Goal: Task Accomplishment & Management: Manage account settings

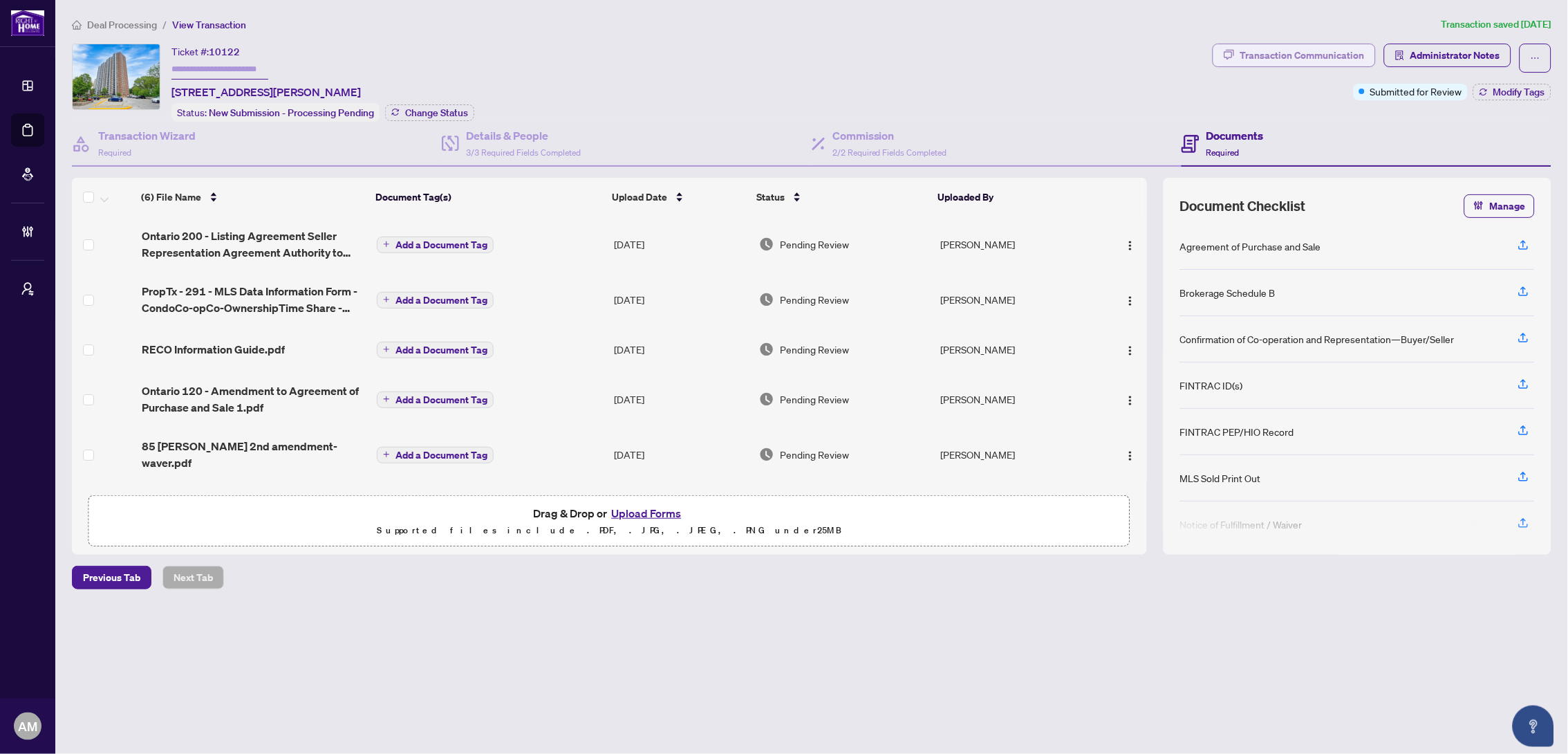
scroll to position [31, 0]
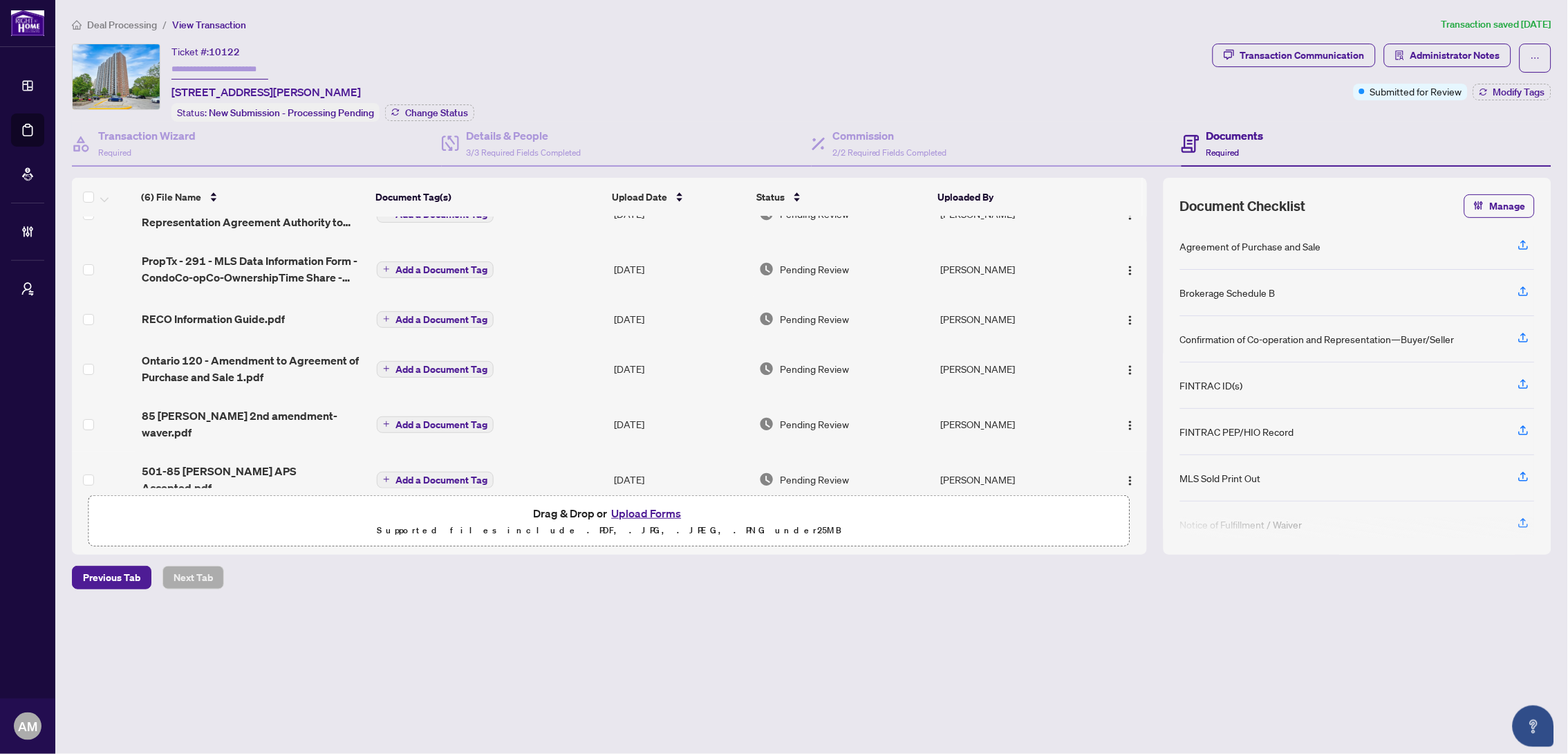
click at [122, 19] on span "Deal Processing" at bounding box center [121, 25] width 70 height 12
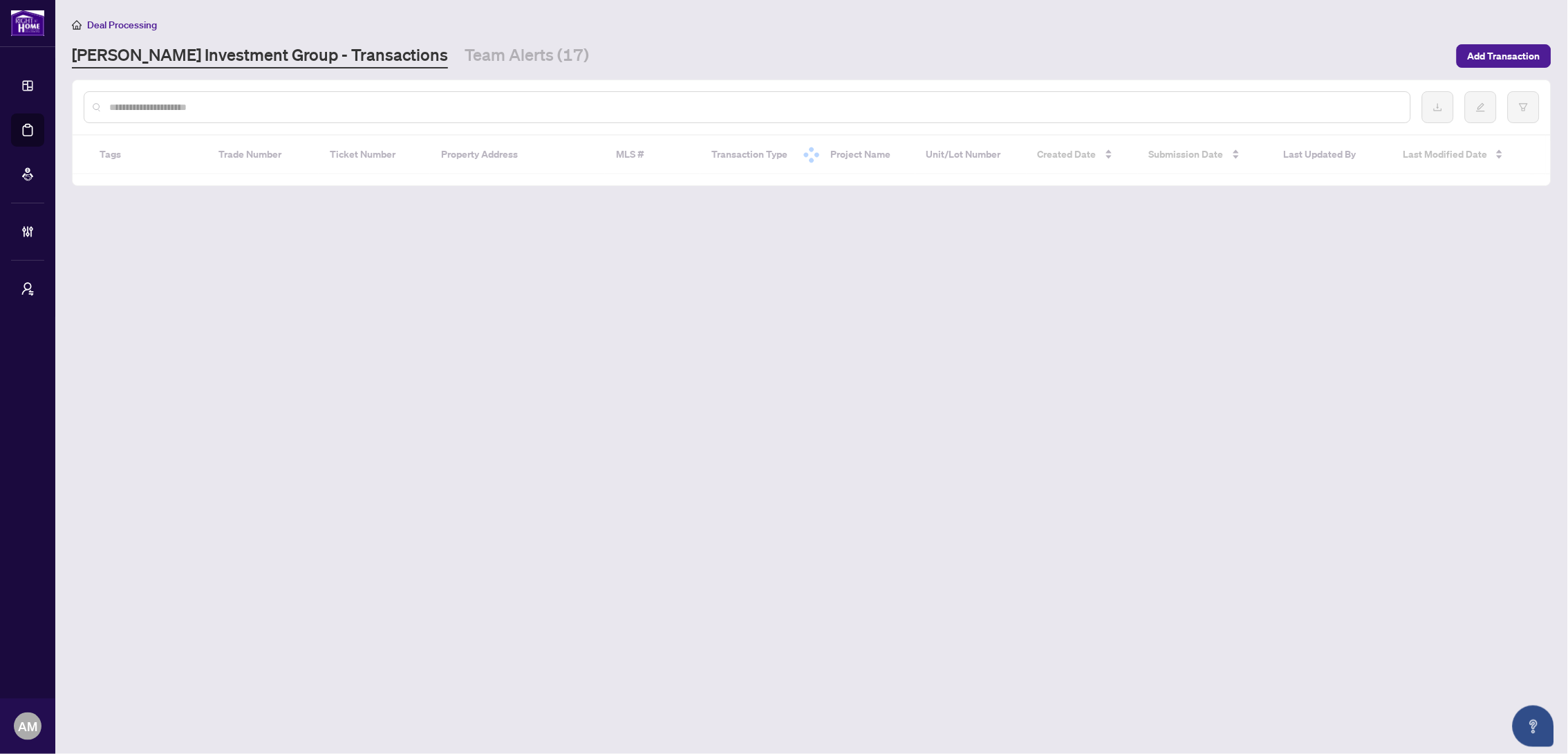
click at [235, 104] on input "text" at bounding box center [754, 107] width 1290 height 15
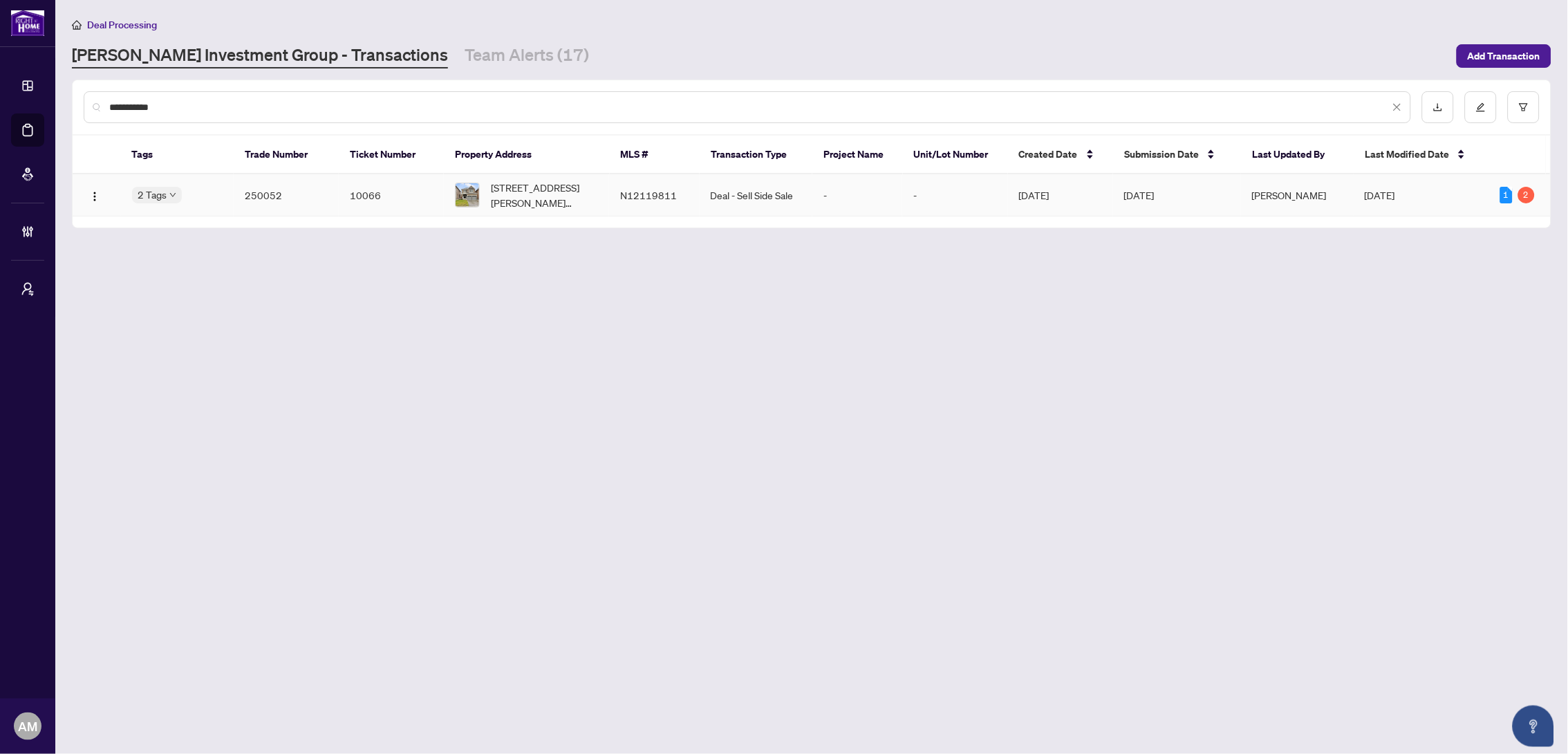
type input "**********"
click at [247, 177] on td "250052" at bounding box center [286, 195] width 105 height 42
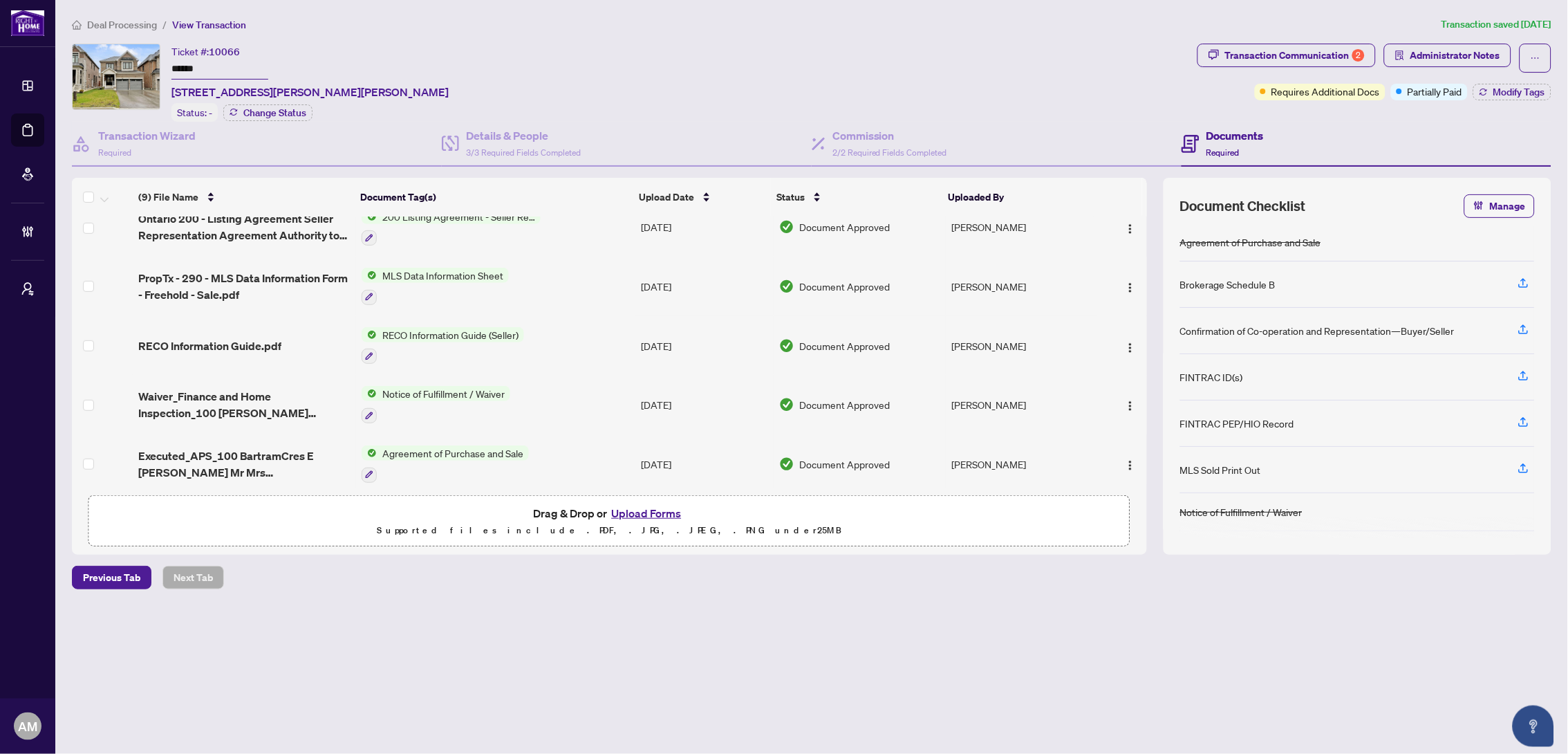
scroll to position [152, 0]
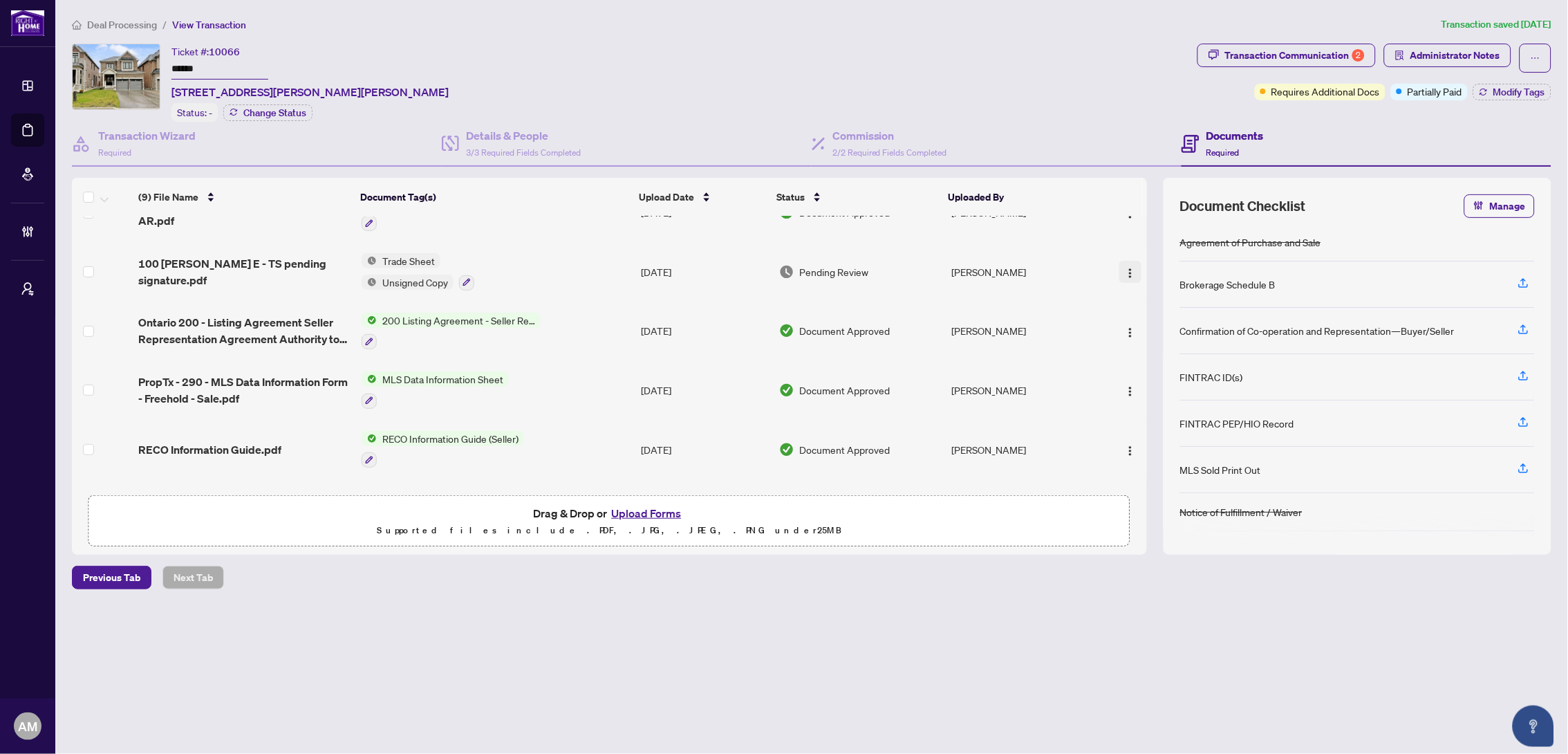
click at [1130, 268] on img "button" at bounding box center [1130, 273] width 11 height 11
click at [1140, 381] on span "Document Permissions" at bounding box center [1193, 380] width 132 height 15
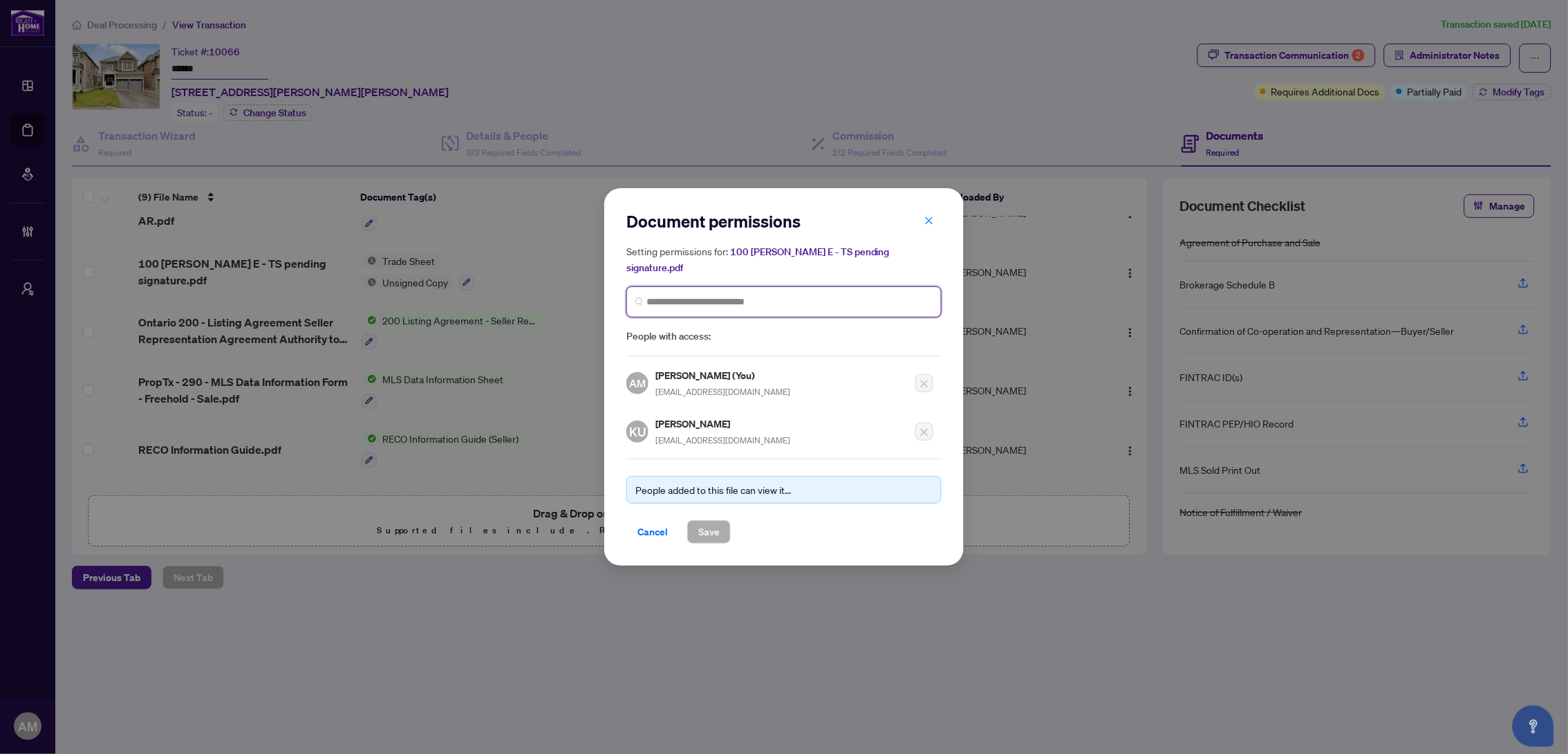
click at [717, 300] on input "search" at bounding box center [789, 302] width 287 height 15
type input "******"
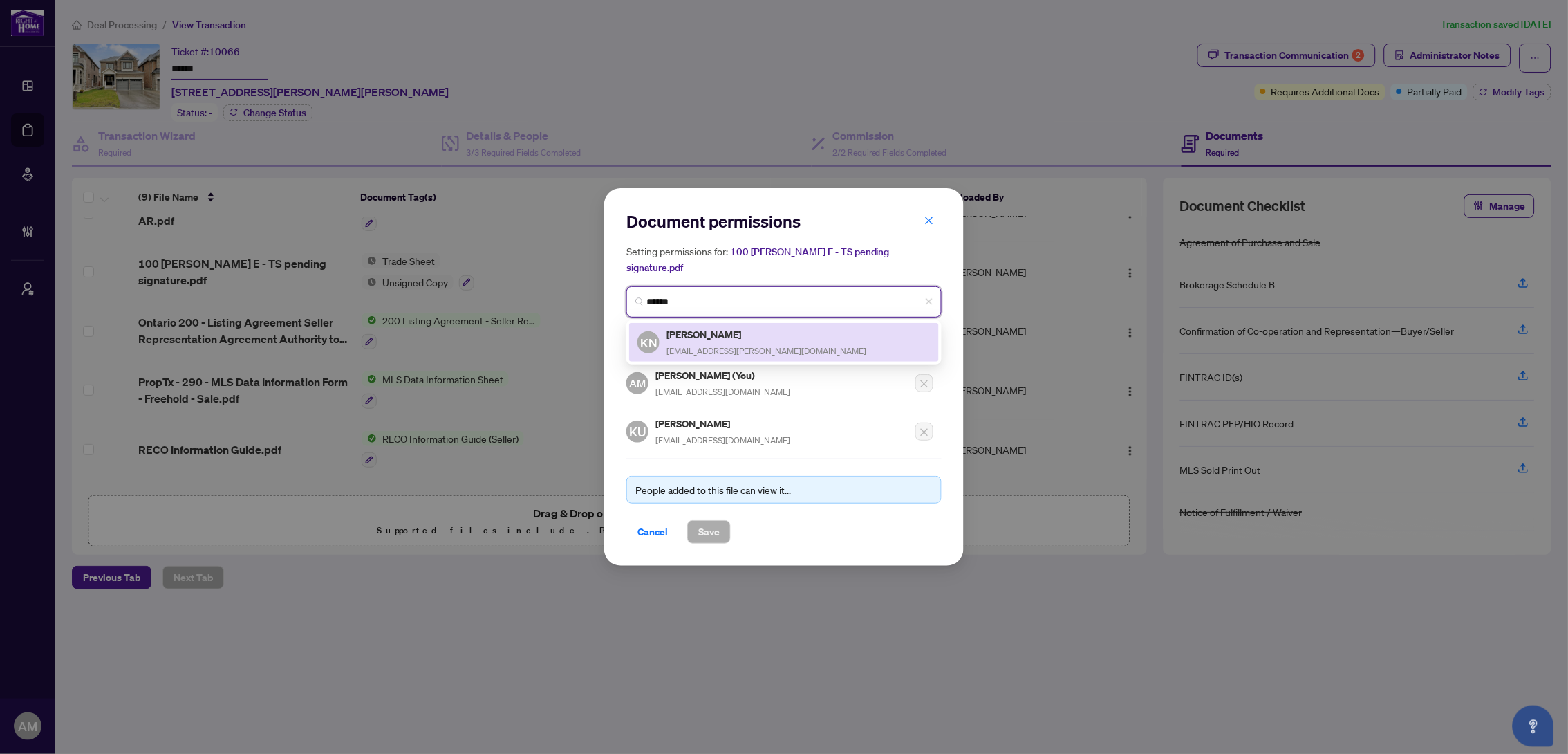
click at [686, 346] on span "[EMAIL_ADDRESS][PERSON_NAME][DOMAIN_NAME]" at bounding box center [766, 351] width 200 height 11
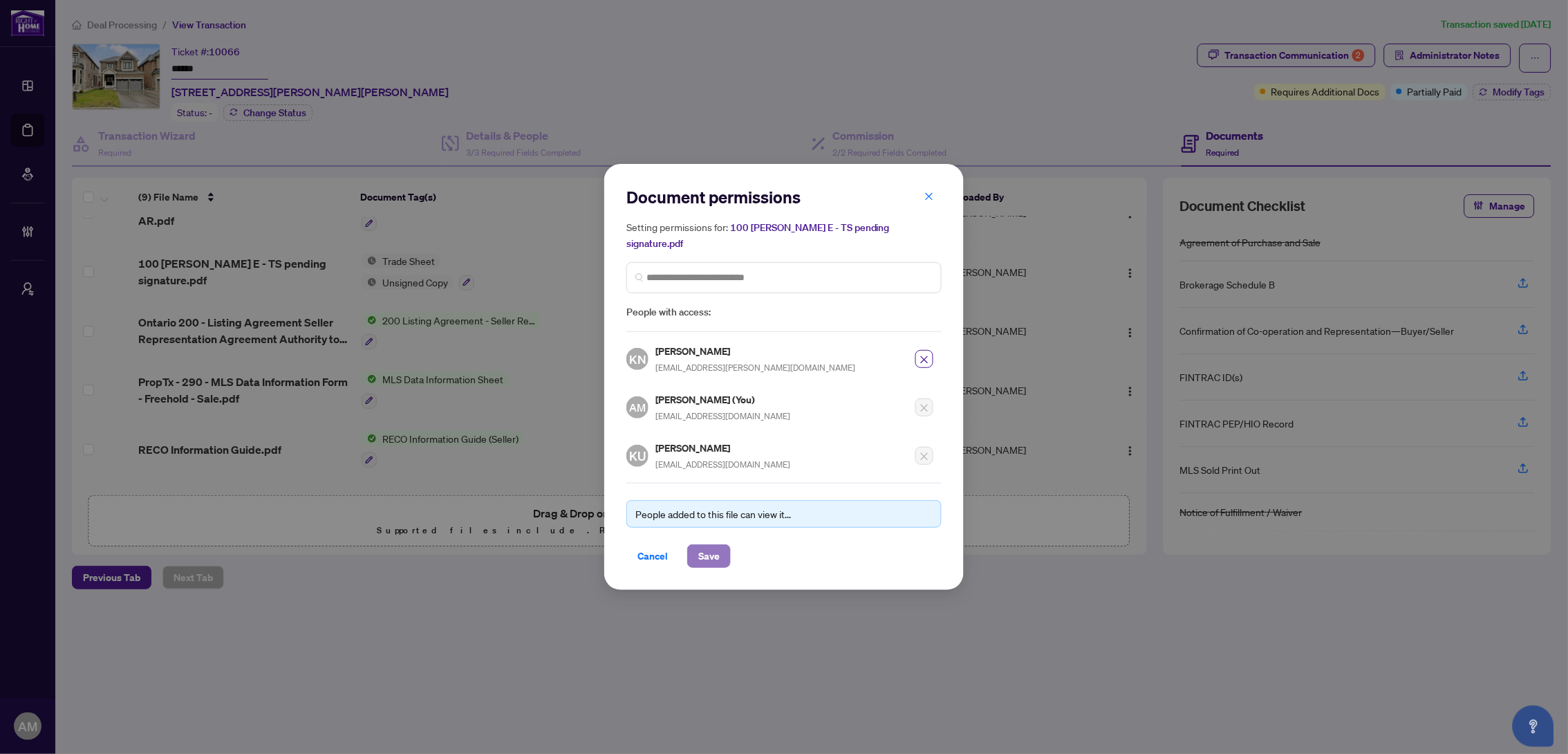
click at [720, 544] on button "Save" at bounding box center [708, 556] width 44 height 23
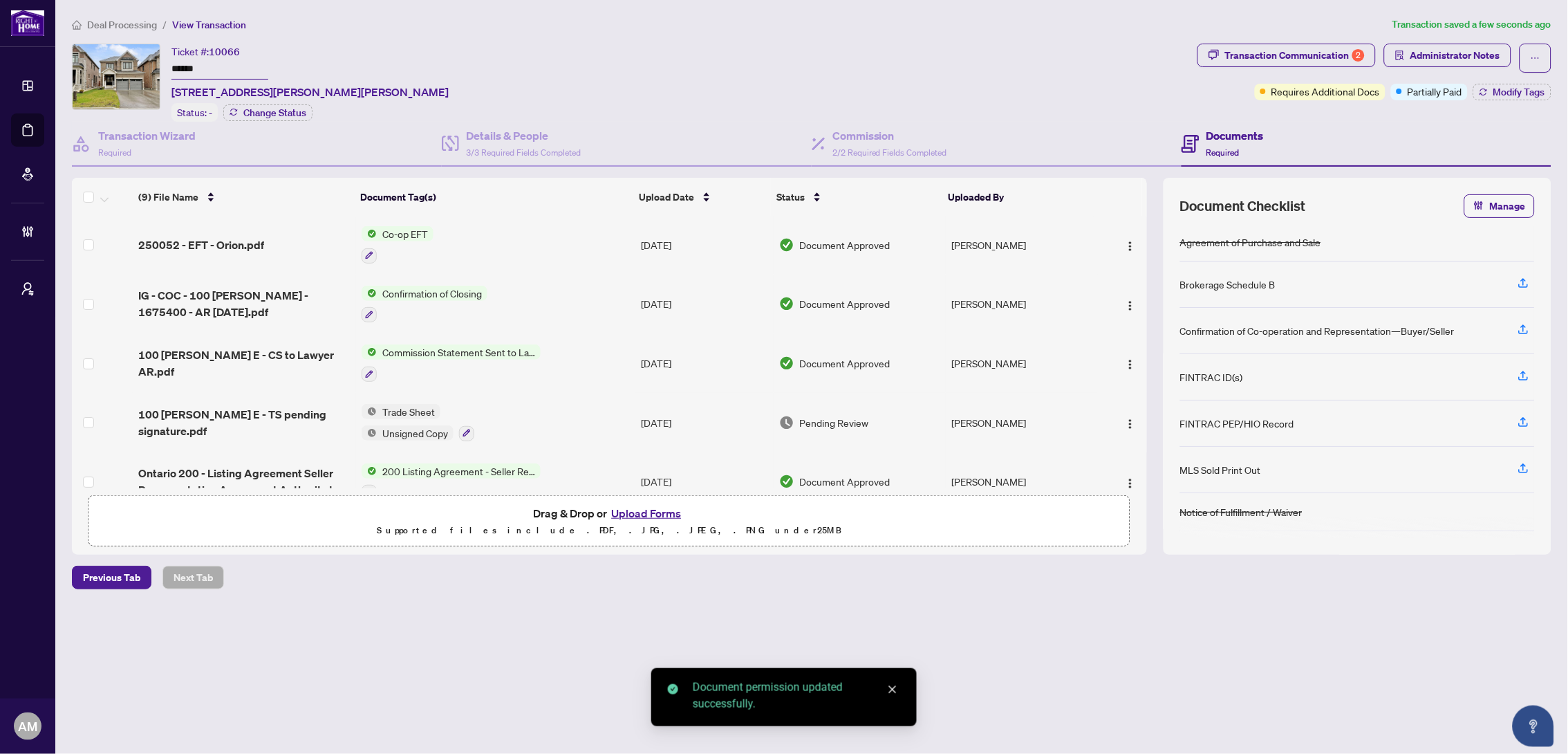
scroll to position [0, 0]
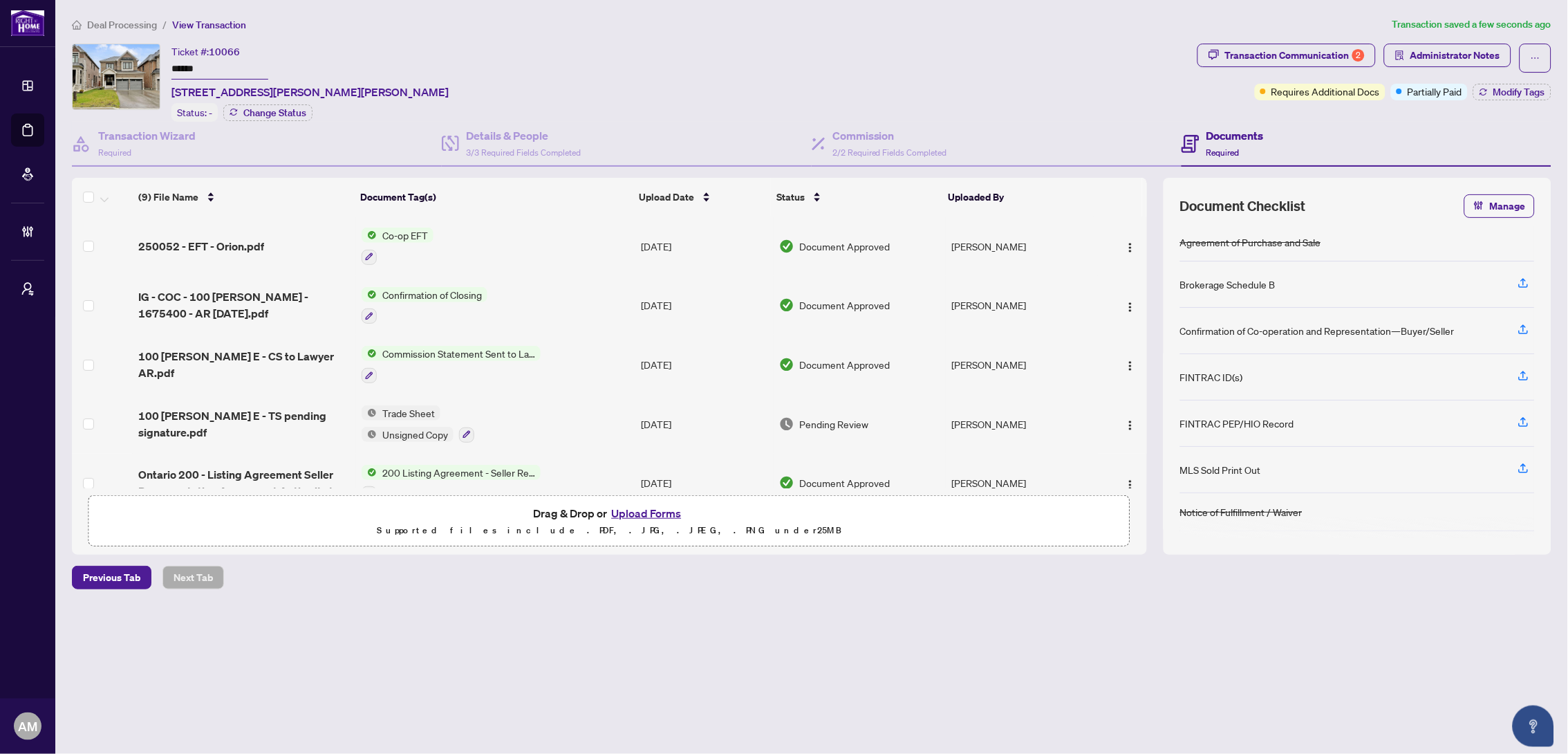
click at [277, 238] on div "250052 - EFT - Orion.pdf" at bounding box center [244, 246] width 212 height 17
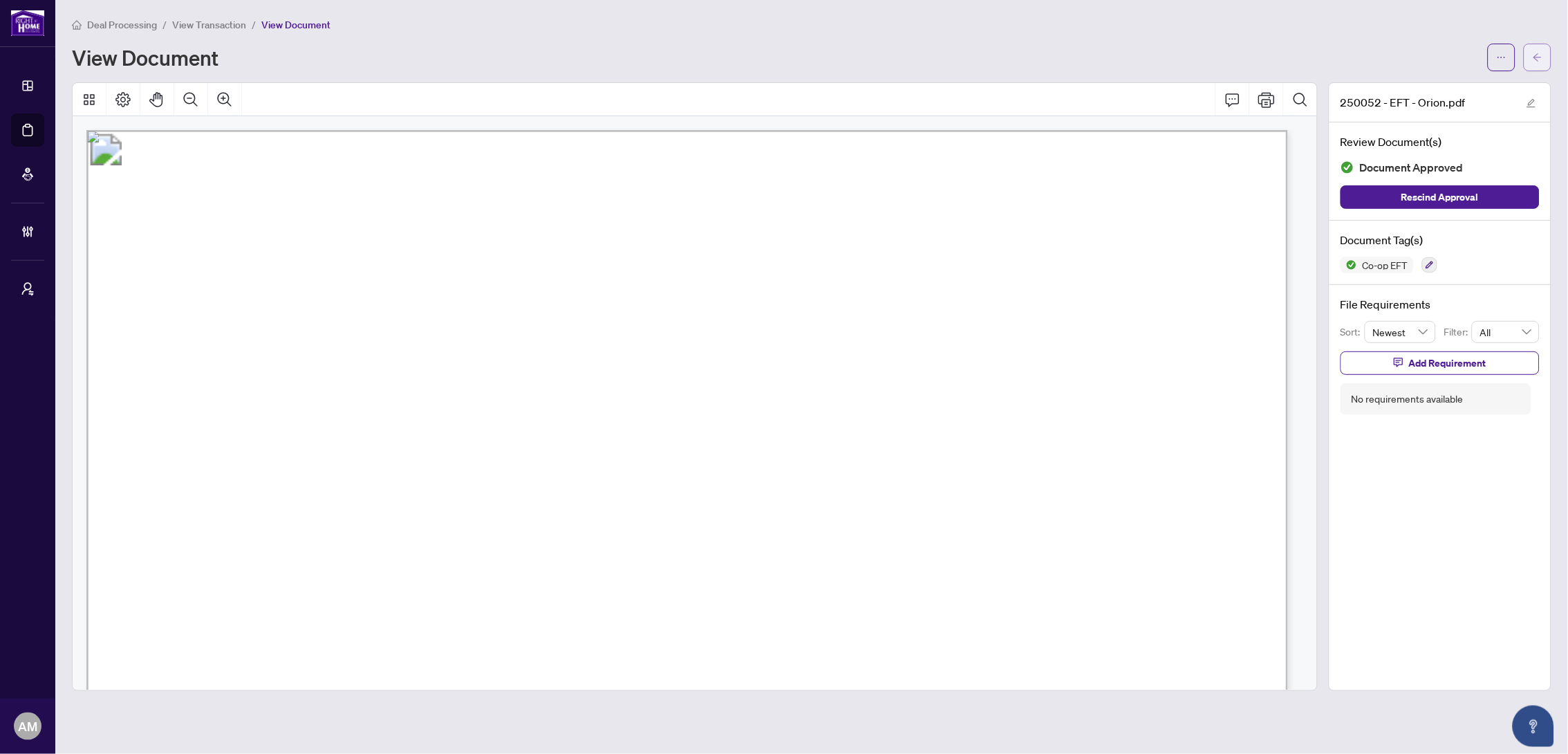
click at [1537, 61] on icon "arrow-left" at bounding box center [1537, 58] width 10 height 10
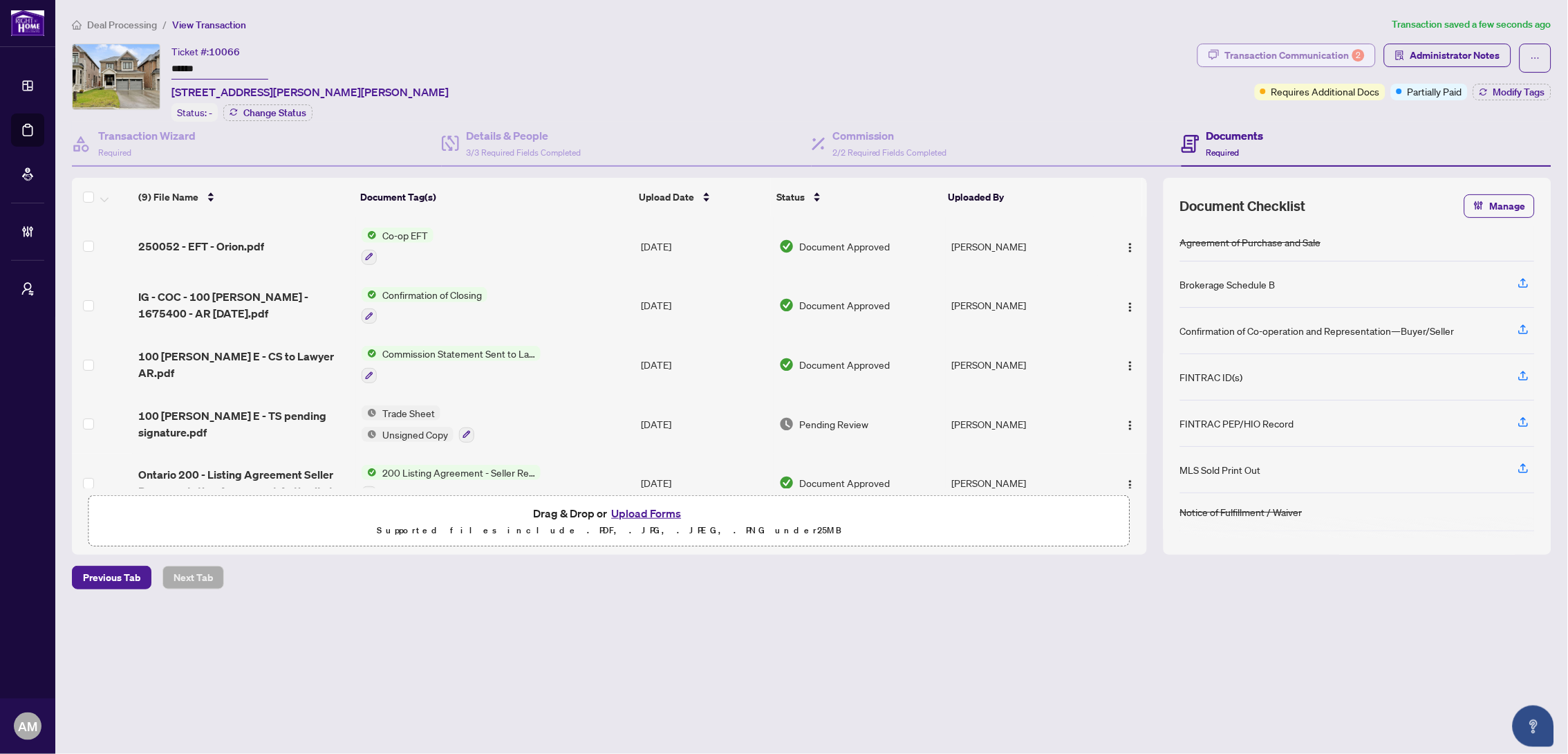
click at [1240, 58] on div "Transaction Communication 2" at bounding box center [1295, 55] width 140 height 22
